Goal: Task Accomplishment & Management: Use online tool/utility

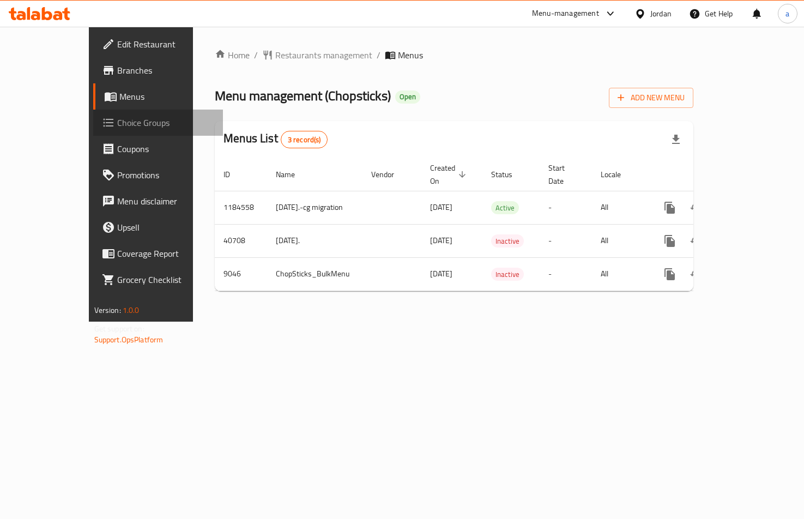
click at [93, 113] on link "Choice Groups" at bounding box center [158, 123] width 130 height 26
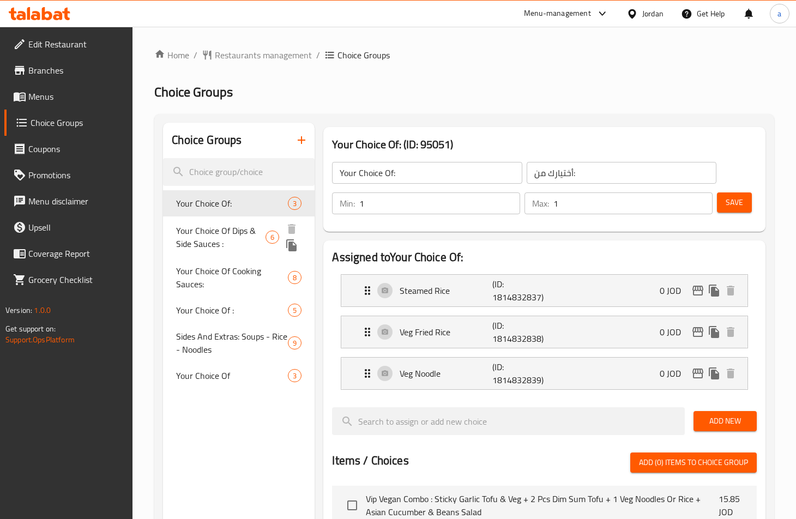
click at [187, 229] on span "Your Choice Of Dips & Side Sauces :" at bounding box center [220, 237] width 89 height 26
type input "Your Choice Of Dips & Side Sauces :"
type input "اختيارك من [DEMOGRAPHIC_DATA] والغموس:"
type input "0"
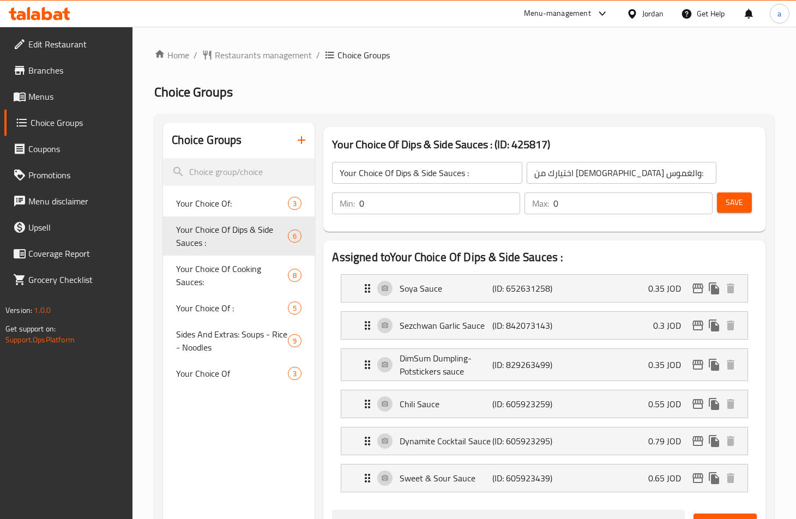
click at [569, 127] on div "Your Choice Of Dips & Side Sauces : (ID: 425817) Your Choice Of Dips & Side Sau…" at bounding box center [544, 179] width 442 height 105
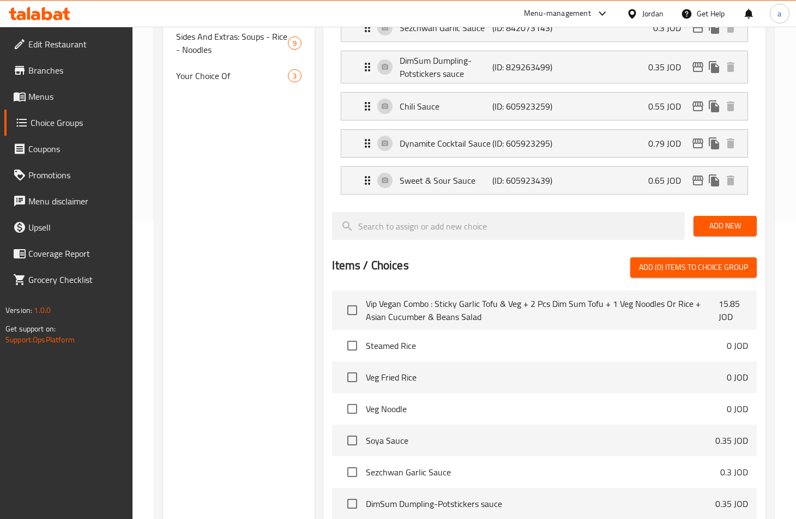
scroll to position [5, 0]
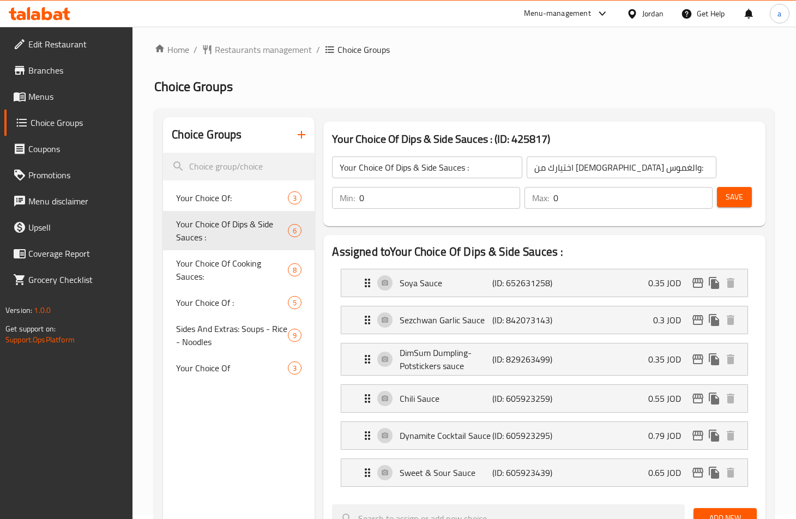
click at [416, 134] on h3 "Your Choice Of Dips & Side Sauces : (ID: 425817)" at bounding box center [544, 138] width 424 height 17
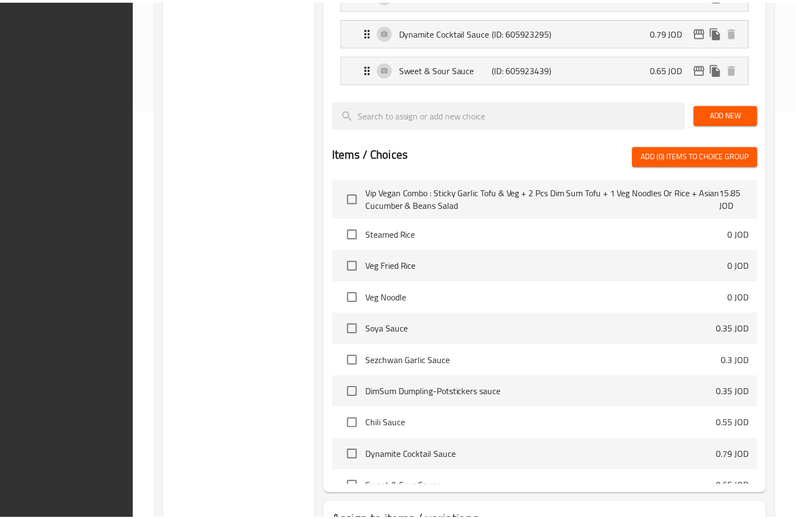
scroll to position [496, 0]
